Goal: Task Accomplishment & Management: Complete application form

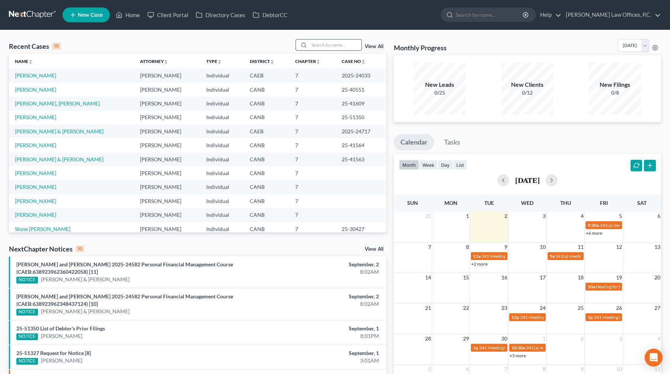
click at [322, 45] on input "search" at bounding box center [336, 44] width 52 height 11
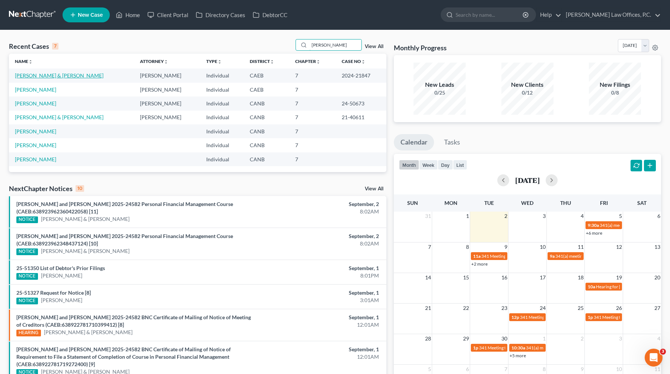
type input "garcia"
click at [65, 76] on link "[PERSON_NAME] & [PERSON_NAME]" at bounding box center [59, 75] width 89 height 6
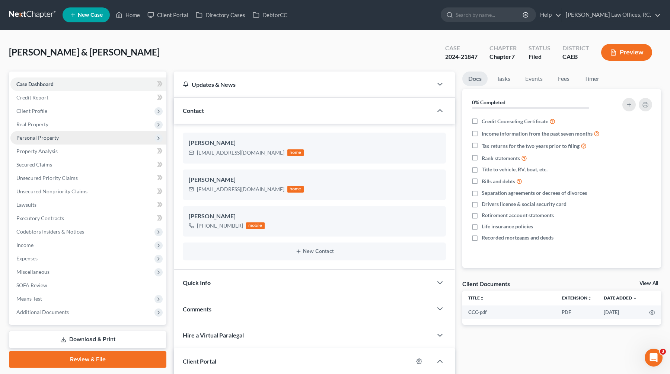
click at [81, 136] on span "Personal Property" at bounding box center [88, 137] width 156 height 13
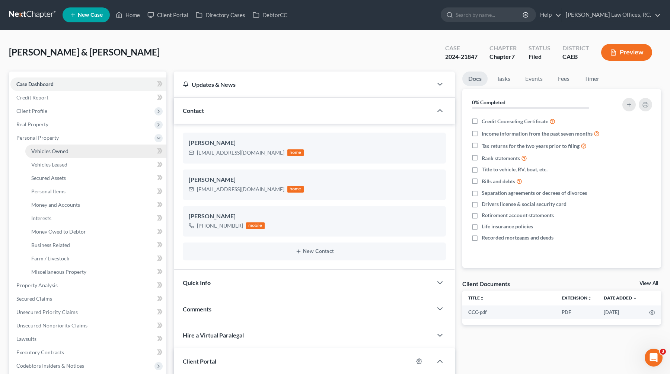
click at [74, 149] on link "Vehicles Owned" at bounding box center [95, 151] width 141 height 13
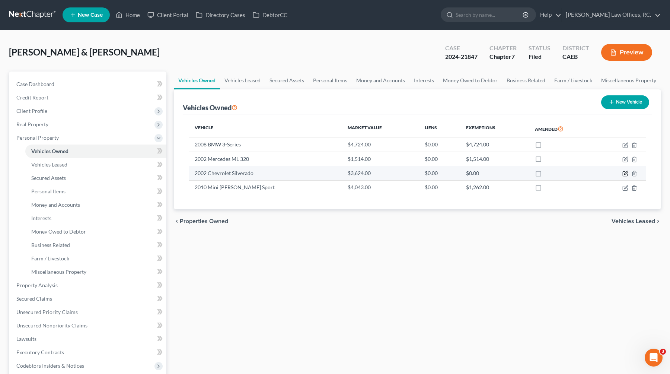
click at [625, 173] on icon "button" at bounding box center [626, 172] width 3 height 3
select select "0"
select select "24"
select select "3"
select select "0"
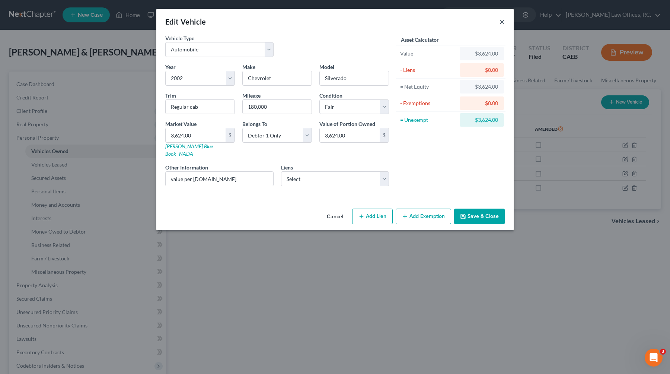
click at [504, 22] on button "×" at bounding box center [502, 21] width 5 height 9
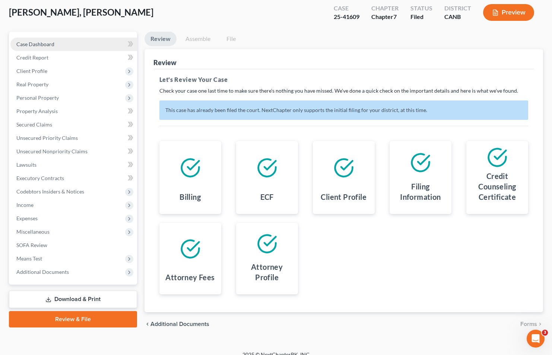
click at [88, 42] on link "Case Dashboard" at bounding box center [73, 44] width 127 height 13
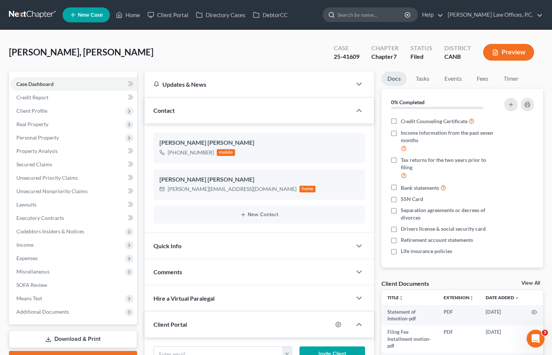
click at [385, 18] on input "search" at bounding box center [371, 15] width 68 height 14
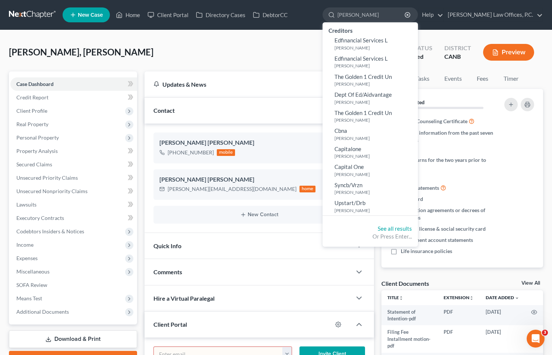
type input "[PERSON_NAME]"
click at [128, 22] on ul "New Case Home Client Portal Directory Cases DebtorCC [PERSON_NAME] - No Result …" at bounding box center [303, 14] width 480 height 19
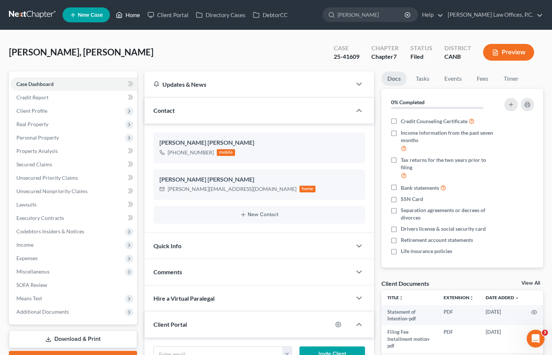
click at [133, 13] on link "Home" at bounding box center [128, 14] width 32 height 13
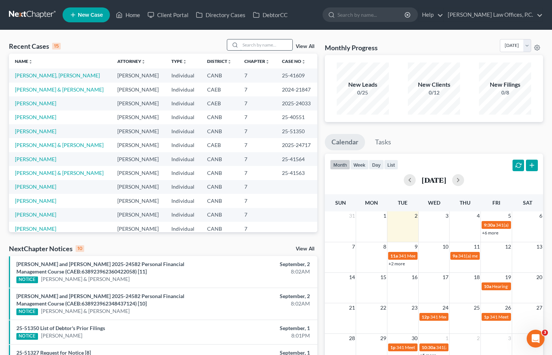
click at [250, 43] on input "search" at bounding box center [266, 44] width 52 height 11
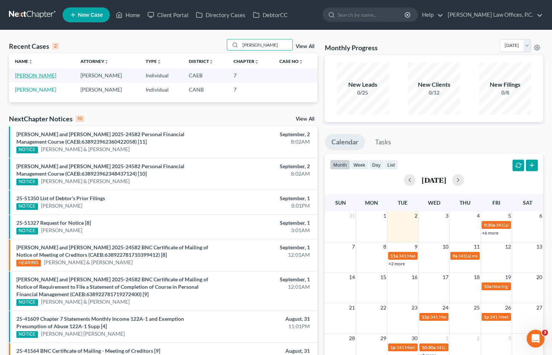
type input "[PERSON_NAME]"
click at [35, 77] on link "[PERSON_NAME]" at bounding box center [35, 75] width 41 height 6
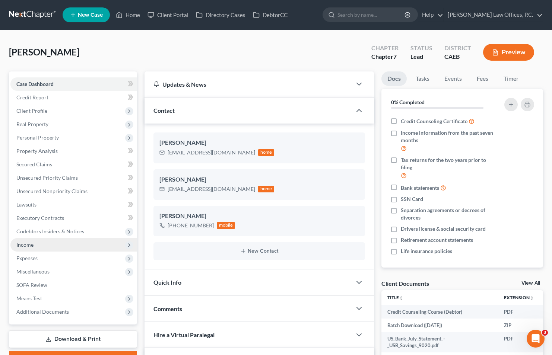
click at [46, 245] on span "Income" at bounding box center [73, 244] width 127 height 13
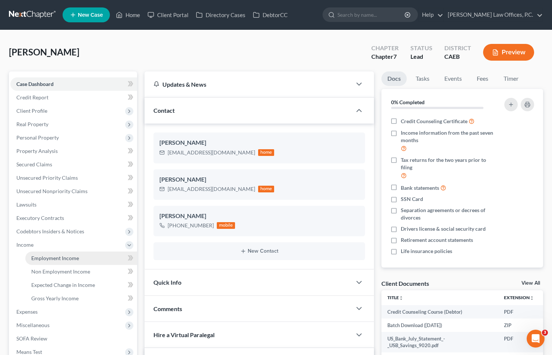
click at [73, 257] on span "Employment Income" at bounding box center [55, 258] width 48 height 6
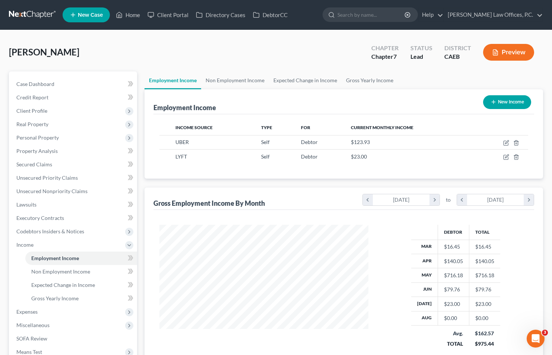
scroll to position [133, 224]
click at [505, 158] on icon "button" at bounding box center [506, 157] width 6 height 6
select select "1"
select select "0"
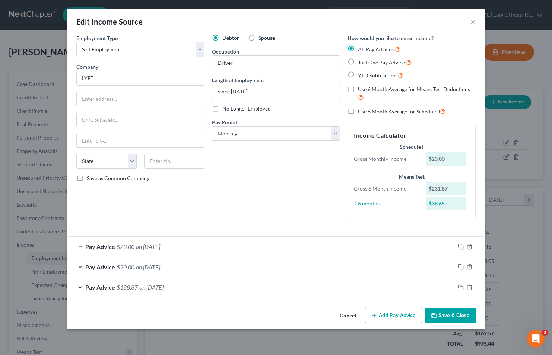
click at [247, 247] on div "Pay Advice $23.00 on [DATE]" at bounding box center [260, 247] width 387 height 20
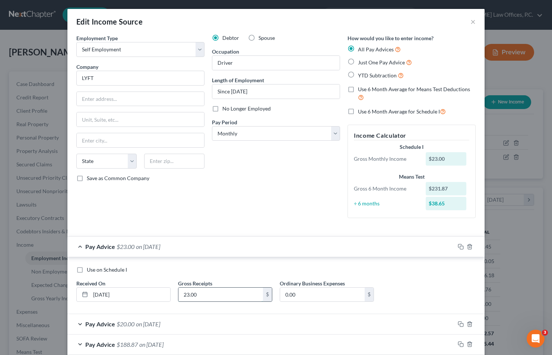
click at [202, 296] on input "23.00" at bounding box center [220, 295] width 85 height 14
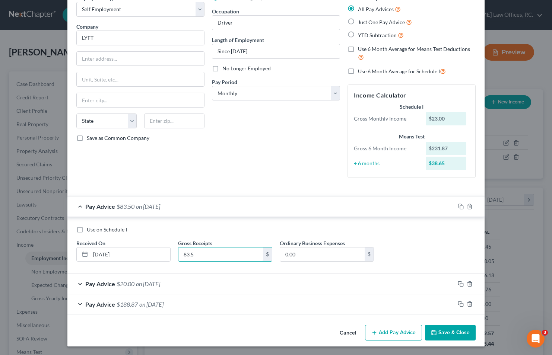
type input "83.5"
click at [381, 336] on button "Add Pay Advice" at bounding box center [393, 333] width 57 height 16
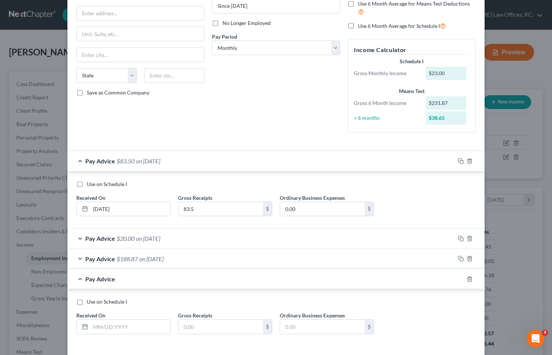
scroll to position [118, 0]
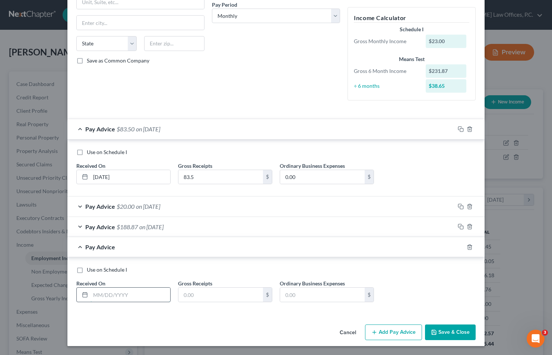
click at [120, 299] on input "text" at bounding box center [131, 295] width 80 height 14
type input "[DATE]"
click at [206, 293] on input "text" at bounding box center [220, 295] width 85 height 14
type input "102.33"
click at [462, 331] on button "Save & Close" at bounding box center [450, 333] width 51 height 16
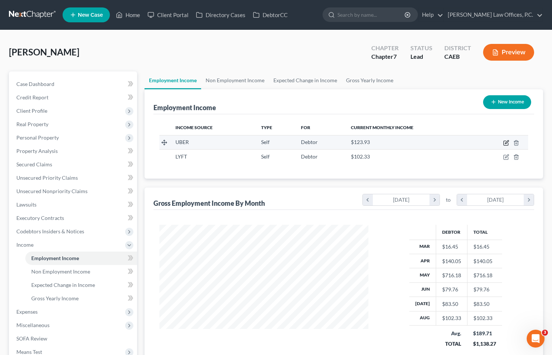
click at [506, 143] on icon "button" at bounding box center [506, 141] width 3 height 3
select select "1"
select select "0"
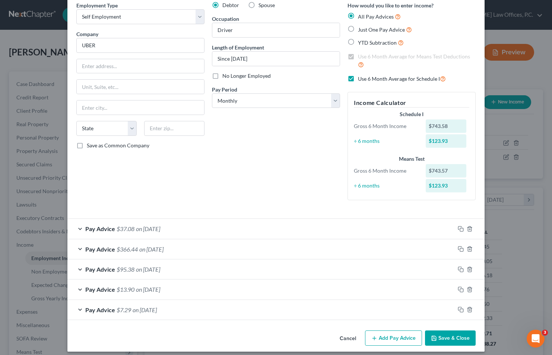
scroll to position [38, 0]
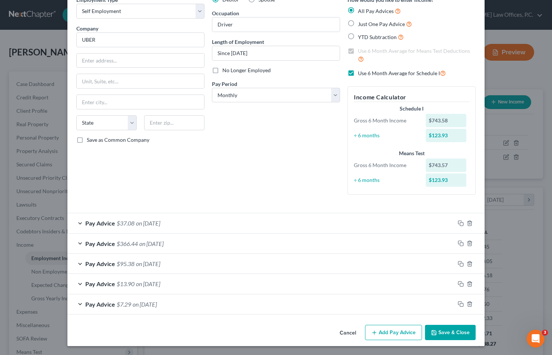
click at [381, 334] on button "Add Pay Advice" at bounding box center [393, 333] width 57 height 16
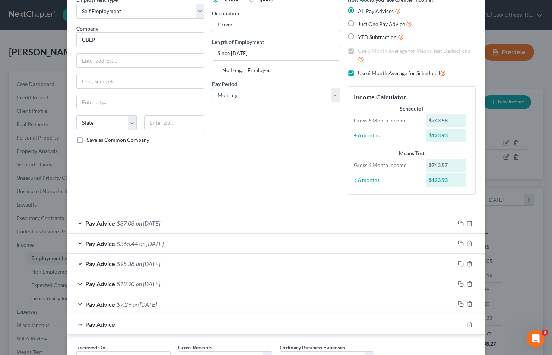
scroll to position [102, 0]
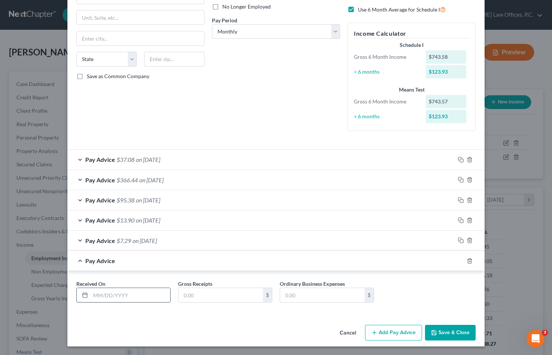
click at [136, 297] on input "text" at bounding box center [131, 295] width 80 height 14
type input "[DATE]"
type input "199"
click at [442, 329] on button "Save & Close" at bounding box center [450, 333] width 51 height 16
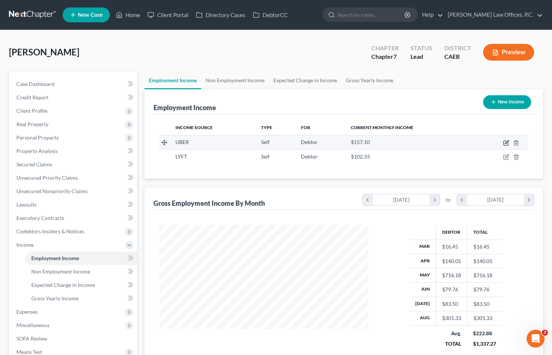
click at [506, 143] on icon "button" at bounding box center [506, 141] width 3 height 3
select select "1"
select select "0"
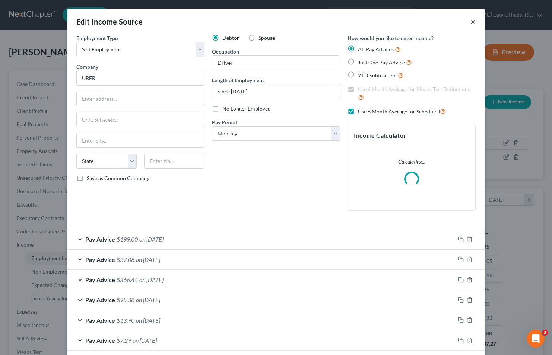
click at [473, 22] on button "×" at bounding box center [472, 21] width 5 height 9
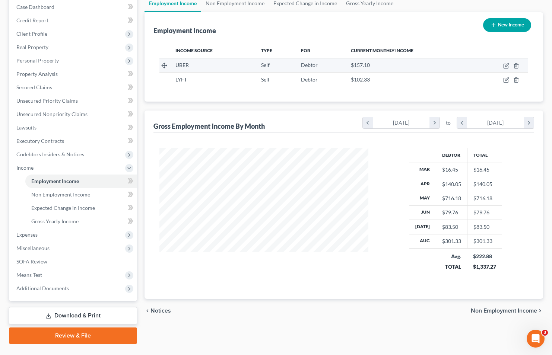
scroll to position [93, 0]
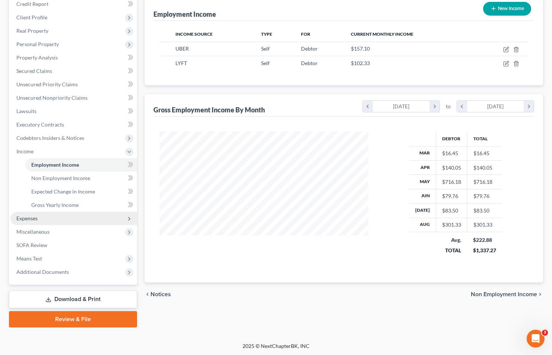
click at [83, 214] on span "Expenses" at bounding box center [73, 218] width 127 height 13
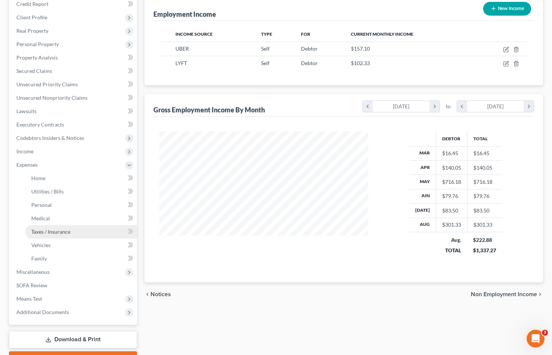
click at [73, 225] on link "Taxes / Insurance" at bounding box center [81, 231] width 112 height 13
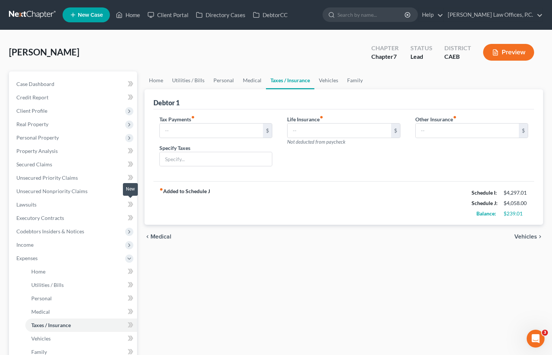
click at [126, 207] on span at bounding box center [130, 205] width 13 height 11
click at [45, 250] on span "Income" at bounding box center [73, 244] width 127 height 13
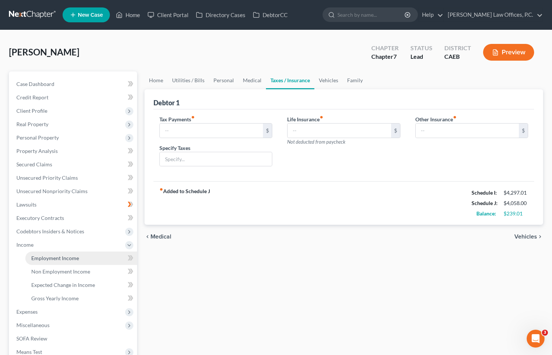
click at [78, 263] on link "Employment Income" at bounding box center [81, 258] width 112 height 13
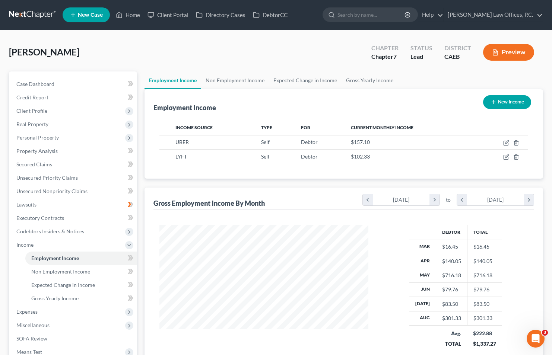
scroll to position [133, 224]
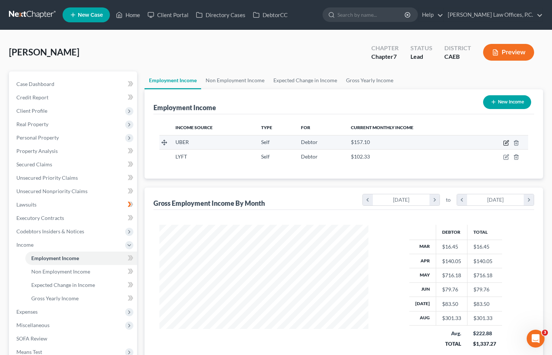
click at [505, 144] on icon "button" at bounding box center [506, 141] width 3 height 3
select select "1"
select select "0"
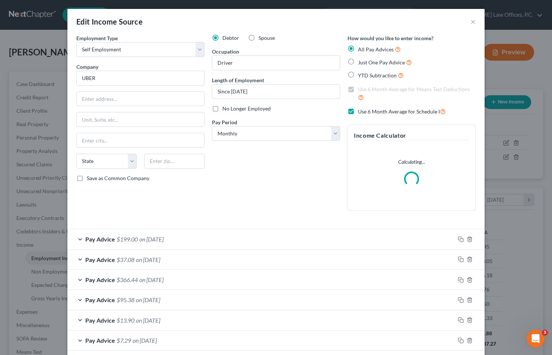
scroll to position [37, 0]
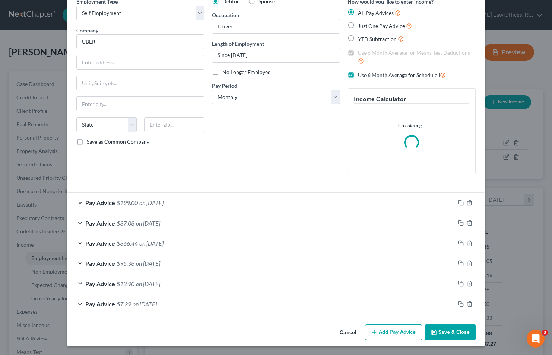
click at [388, 333] on button "Add Pay Advice" at bounding box center [393, 333] width 57 height 16
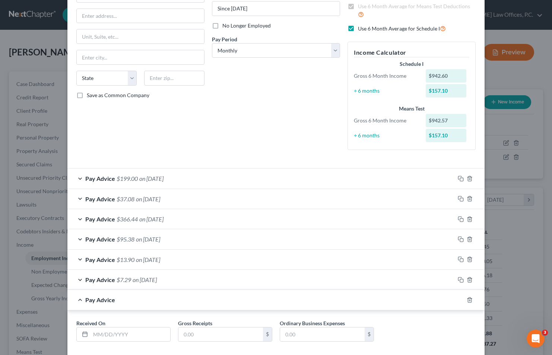
scroll to position [123, 0]
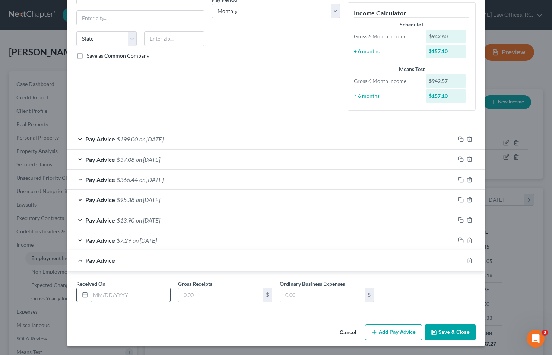
click at [128, 298] on input "text" at bounding box center [131, 295] width 80 height 14
type input "[DATE]"
type input "173"
click at [449, 328] on button "Save & Close" at bounding box center [450, 333] width 51 height 16
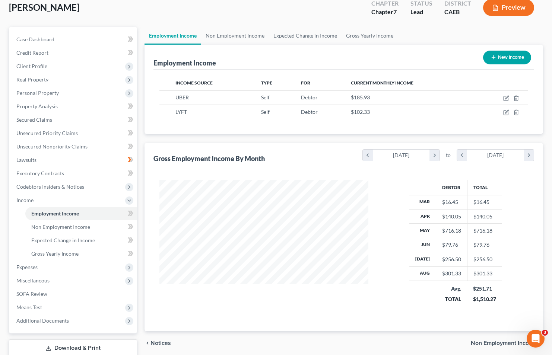
scroll to position [93, 0]
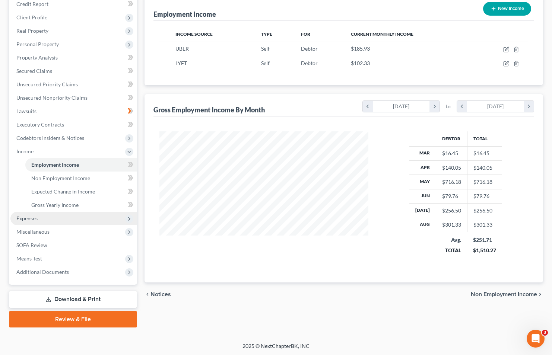
click at [59, 220] on span "Expenses" at bounding box center [73, 218] width 127 height 13
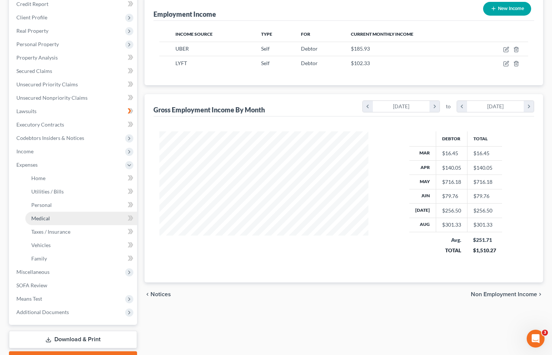
click at [59, 220] on link "Medical" at bounding box center [81, 218] width 112 height 13
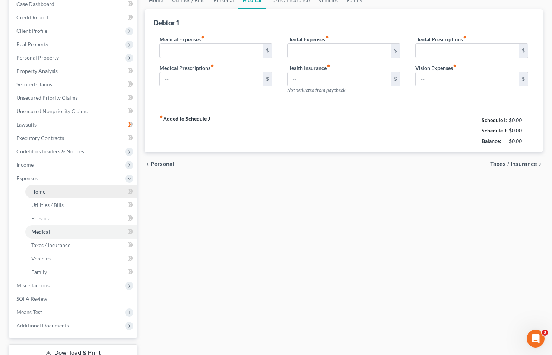
type input "100.00"
type input "50.00"
type input "5.00"
type input "10.00"
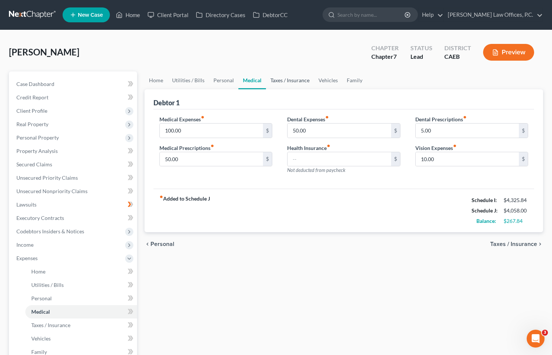
click at [292, 85] on link "Taxes / Insurance" at bounding box center [290, 81] width 48 height 18
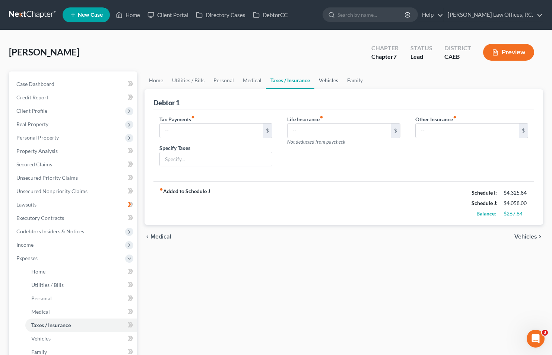
click at [326, 78] on link "Vehicles" at bounding box center [328, 81] width 28 height 18
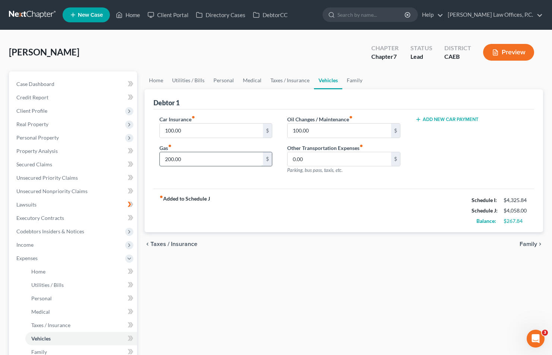
click at [222, 156] on input "200.00" at bounding box center [212, 159] width 104 height 14
type input "300"
click at [349, 78] on link "Family" at bounding box center [354, 81] width 25 height 18
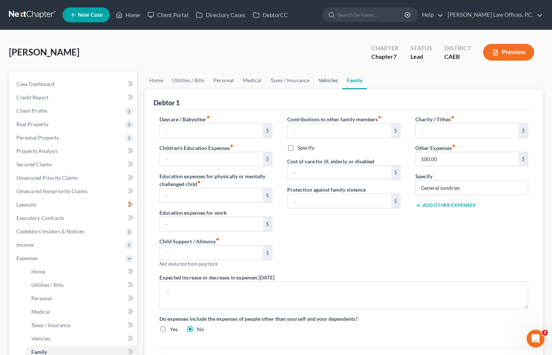
click at [326, 78] on link "Vehicles" at bounding box center [328, 81] width 28 height 18
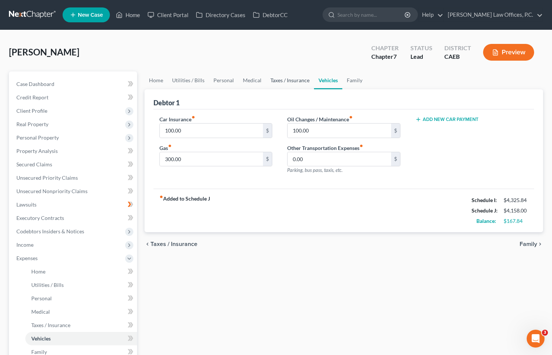
click at [288, 78] on link "Taxes / Insurance" at bounding box center [290, 81] width 48 height 18
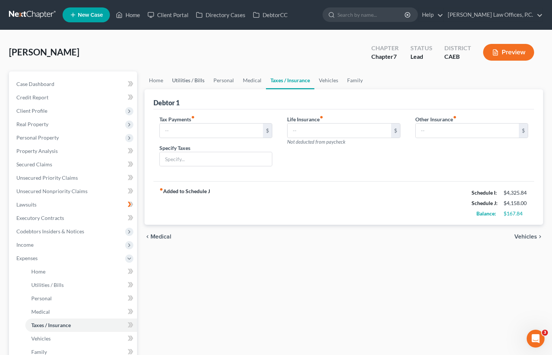
click at [196, 86] on link "Utilities / Bills" at bounding box center [188, 81] width 41 height 18
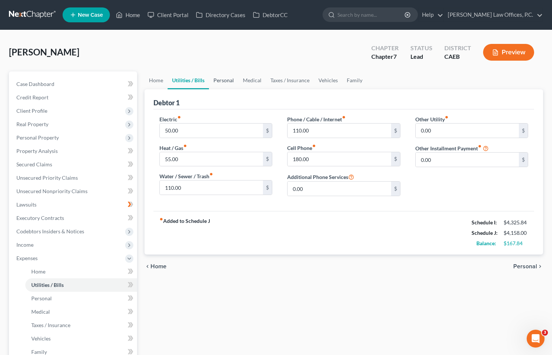
click at [230, 80] on link "Personal" at bounding box center [223, 81] width 29 height 18
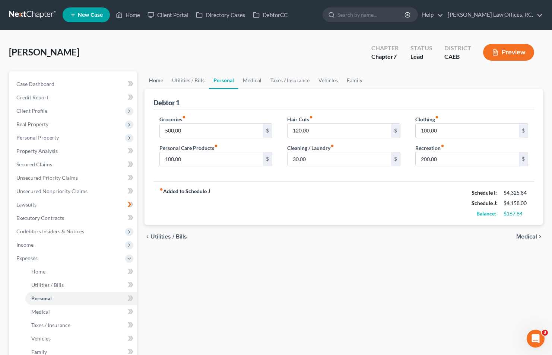
click at [152, 80] on link "Home" at bounding box center [156, 81] width 23 height 18
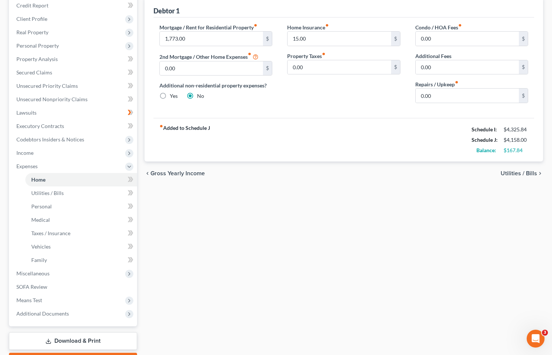
scroll to position [99, 0]
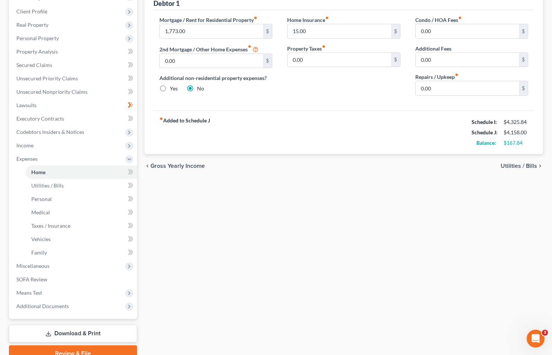
click at [513, 168] on span "Utilities / Bills" at bounding box center [519, 166] width 37 height 6
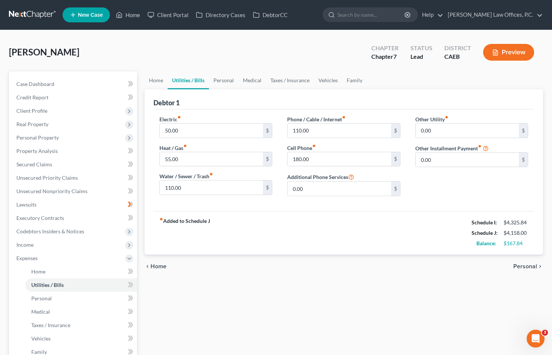
click at [521, 269] on span "Personal" at bounding box center [525, 267] width 24 height 6
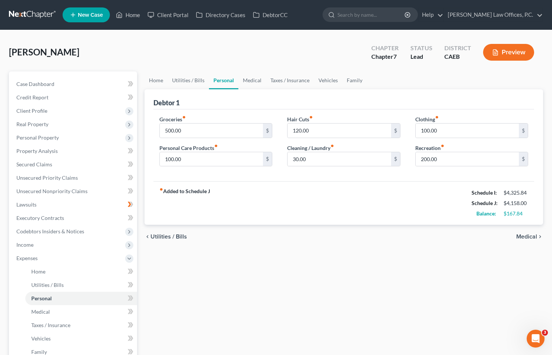
click at [530, 239] on span "Medical" at bounding box center [526, 237] width 21 height 6
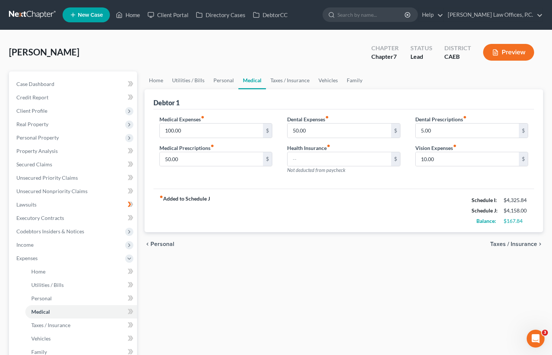
click at [508, 244] on span "Taxes / Insurance" at bounding box center [513, 244] width 47 height 6
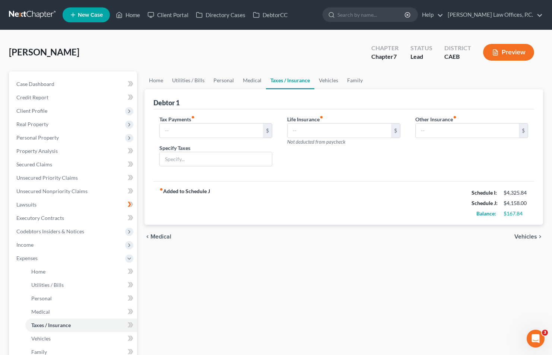
click at [520, 237] on span "Vehicles" at bounding box center [525, 237] width 23 height 6
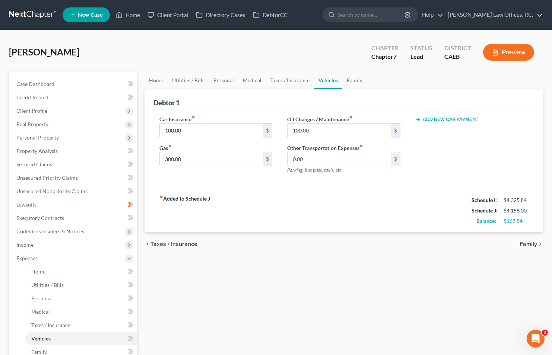
click at [523, 244] on span "Family" at bounding box center [529, 244] width 18 height 6
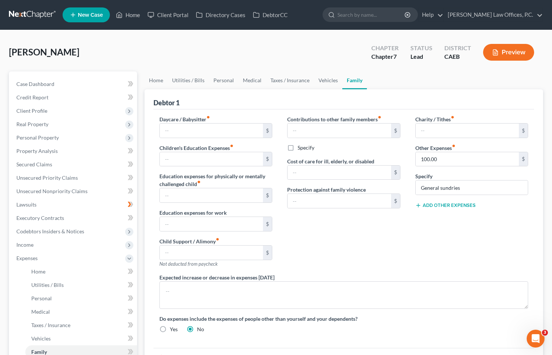
scroll to position [134, 0]
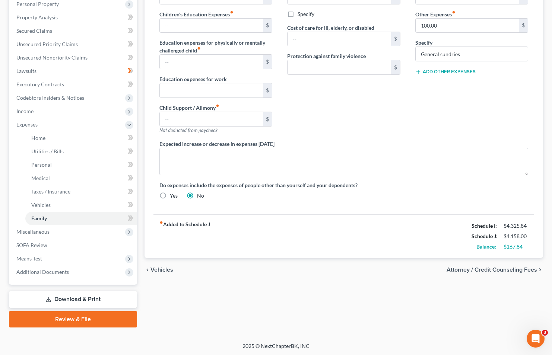
click at [496, 273] on div "chevron_left Vehicles Attorney / Credit Counseling Fees chevron_right" at bounding box center [344, 270] width 399 height 24
click at [493, 269] on span "Attorney / Credit Counseling Fees" at bounding box center [492, 270] width 91 height 6
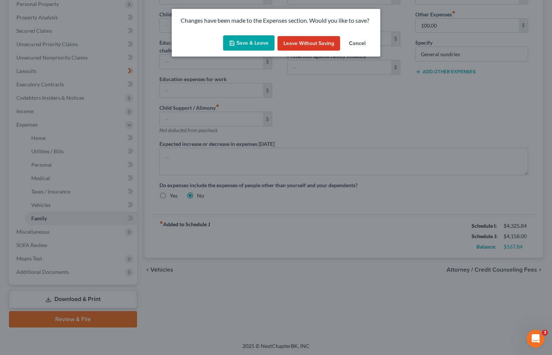
click at [253, 45] on button "Save & Leave" at bounding box center [248, 43] width 51 height 16
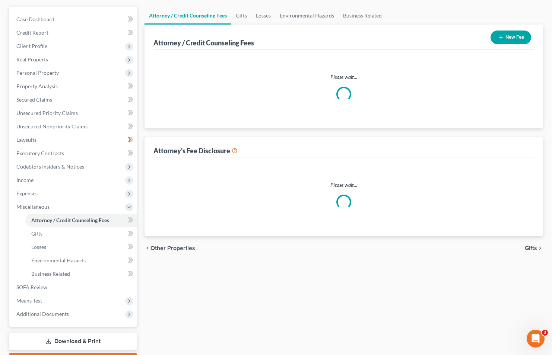
select select "1"
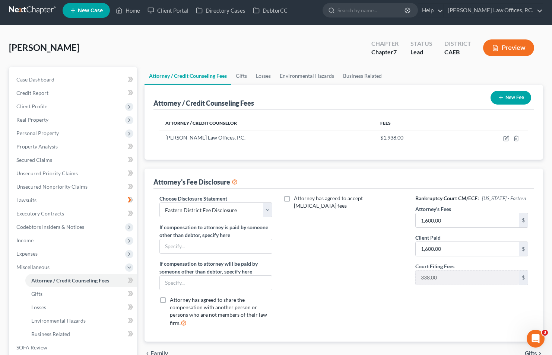
scroll to position [7, 0]
